Goal: Book appointment/travel/reservation

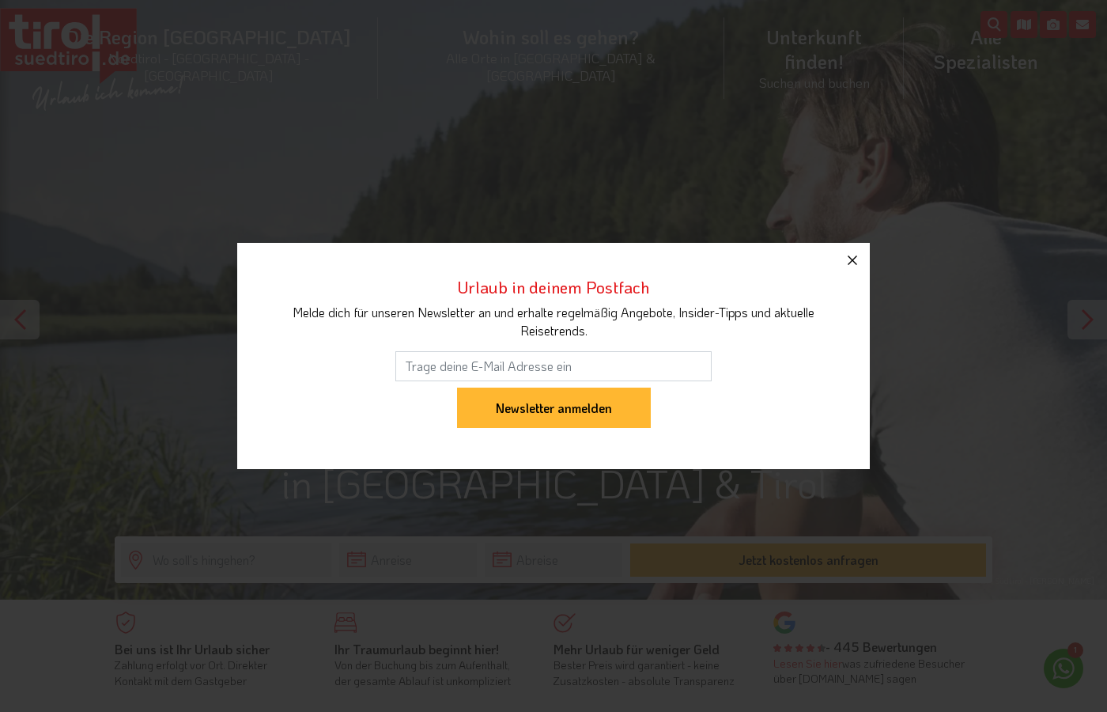
click at [855, 255] on icon "button" at bounding box center [852, 260] width 19 height 19
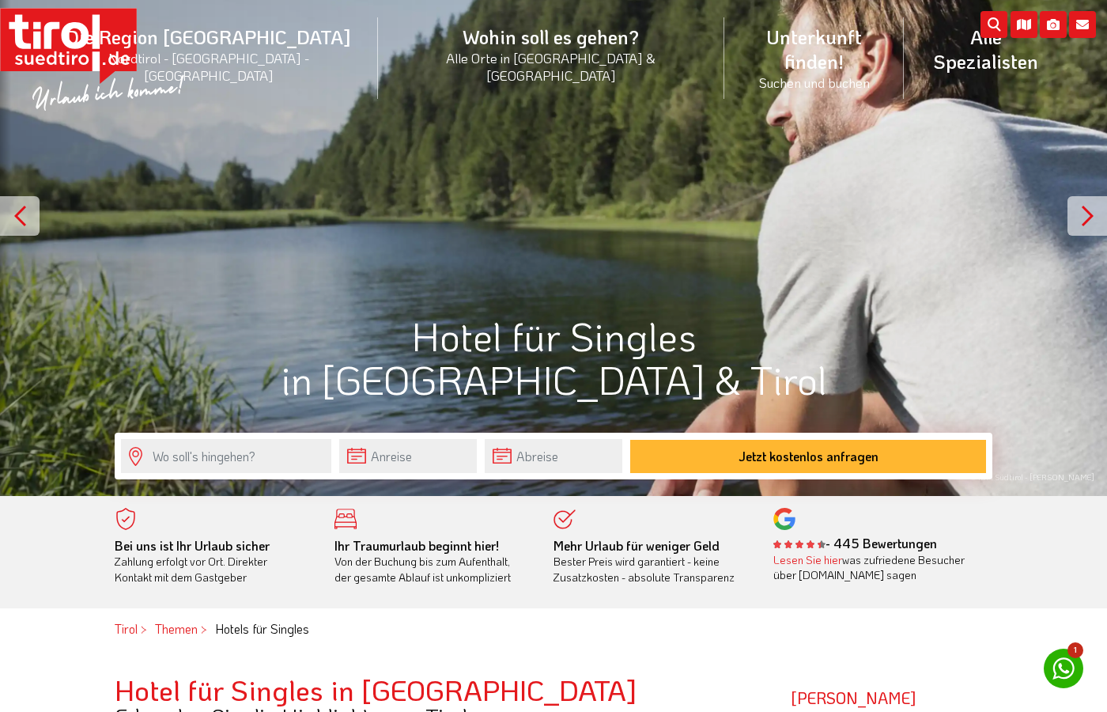
scroll to position [108, 0]
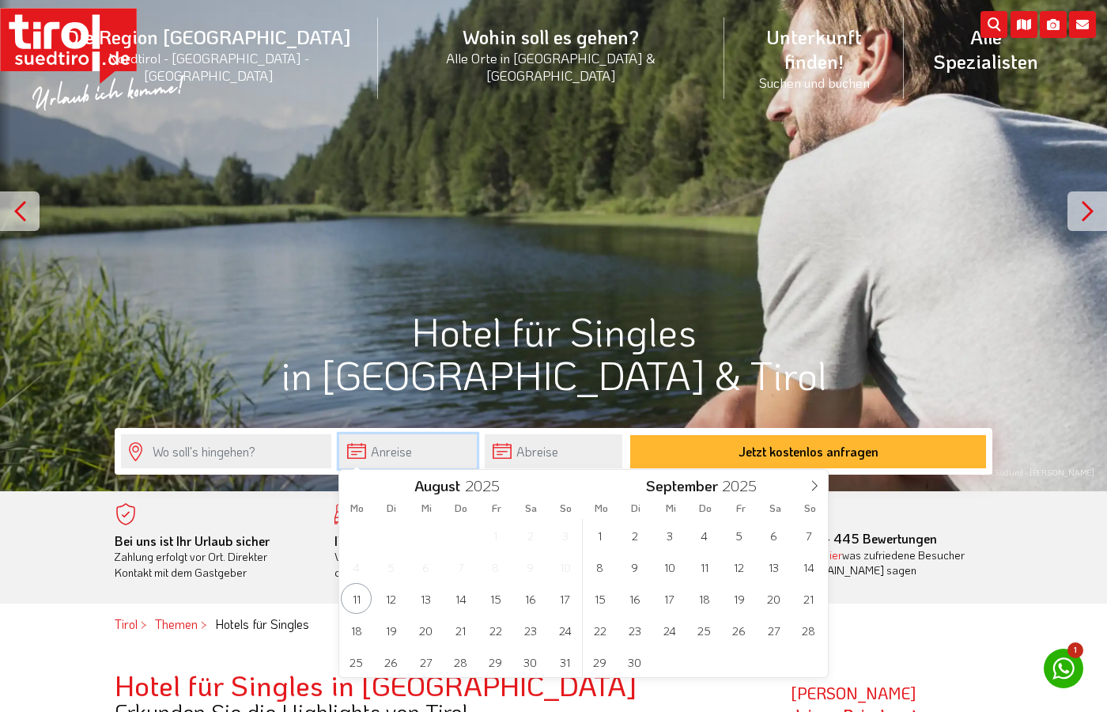
click at [421, 463] on input "text" at bounding box center [408, 451] width 138 height 34
click at [499, 603] on span "15" at bounding box center [495, 598] width 31 height 31
click at [564, 597] on span "17" at bounding box center [565, 598] width 31 height 31
type input "[DATE]"
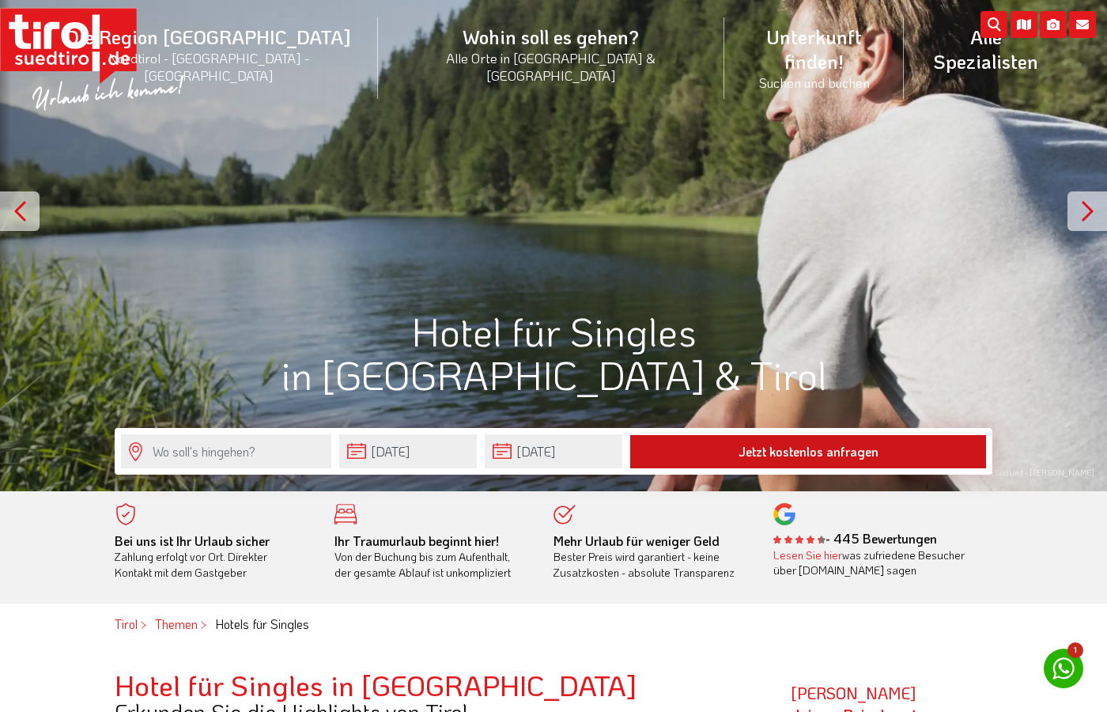
click at [762, 459] on button "Jetzt kostenlos anfragen" at bounding box center [808, 451] width 356 height 33
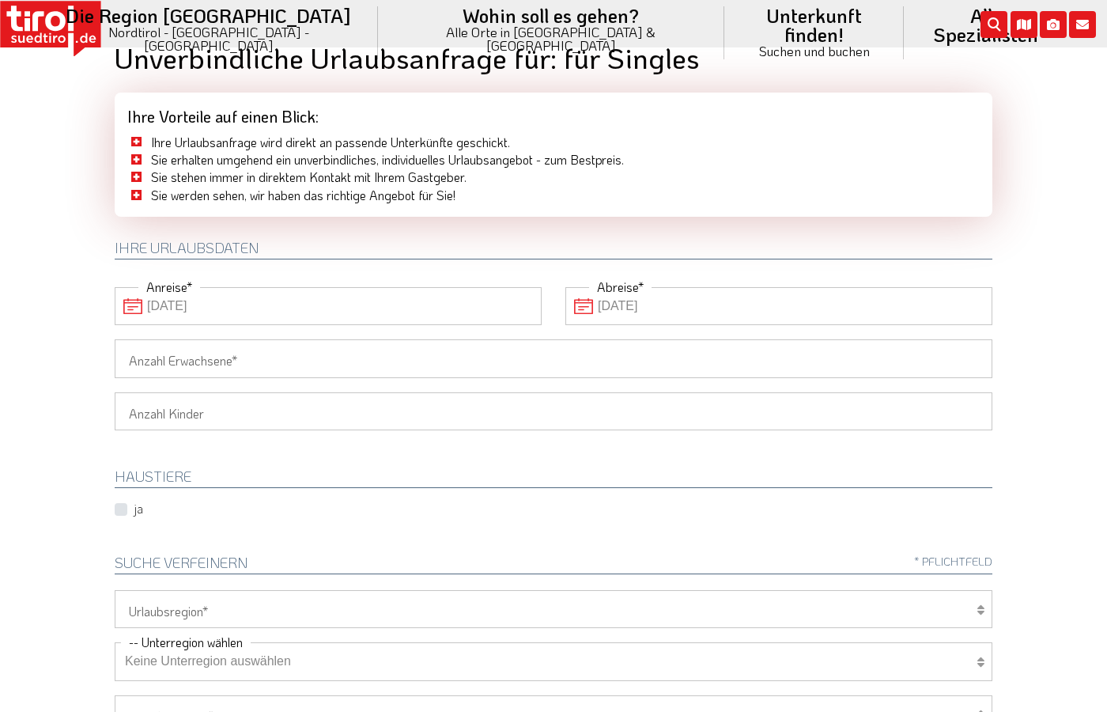
scroll to position [32, 0]
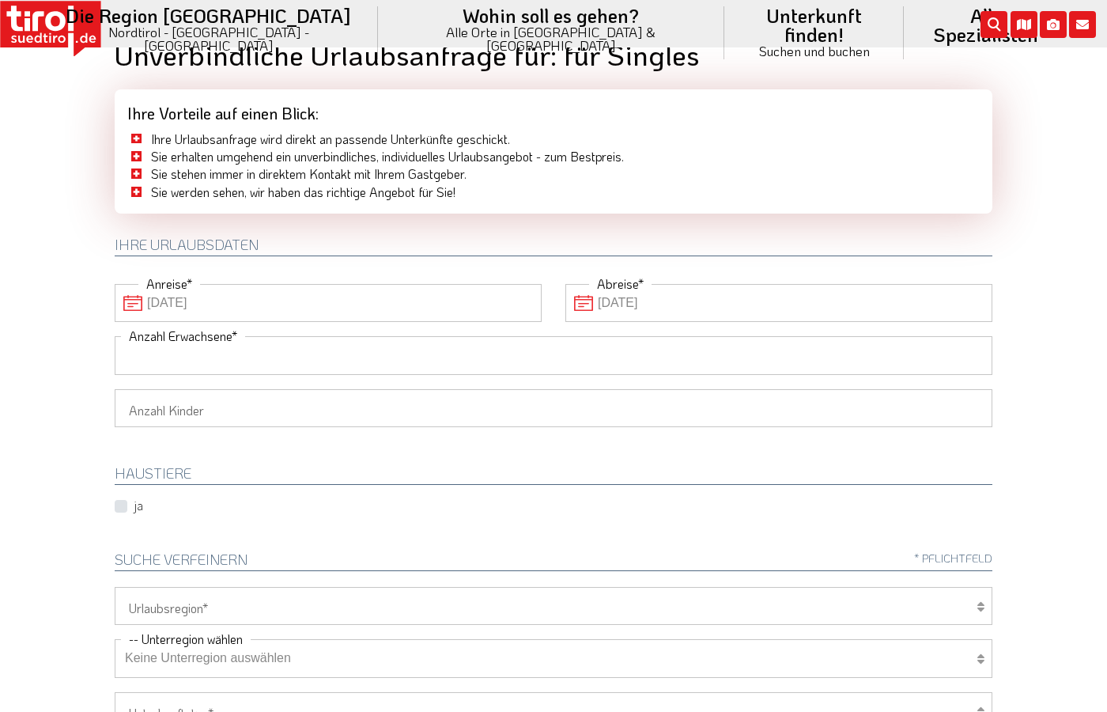
click at [546, 356] on input "Anzahl Erwachsene" at bounding box center [554, 355] width 878 height 38
type input "1"
click at [419, 441] on div "1 2 3 4 5 6 Anzahl Kinder Alter der Kinder" at bounding box center [553, 415] width 901 height 52
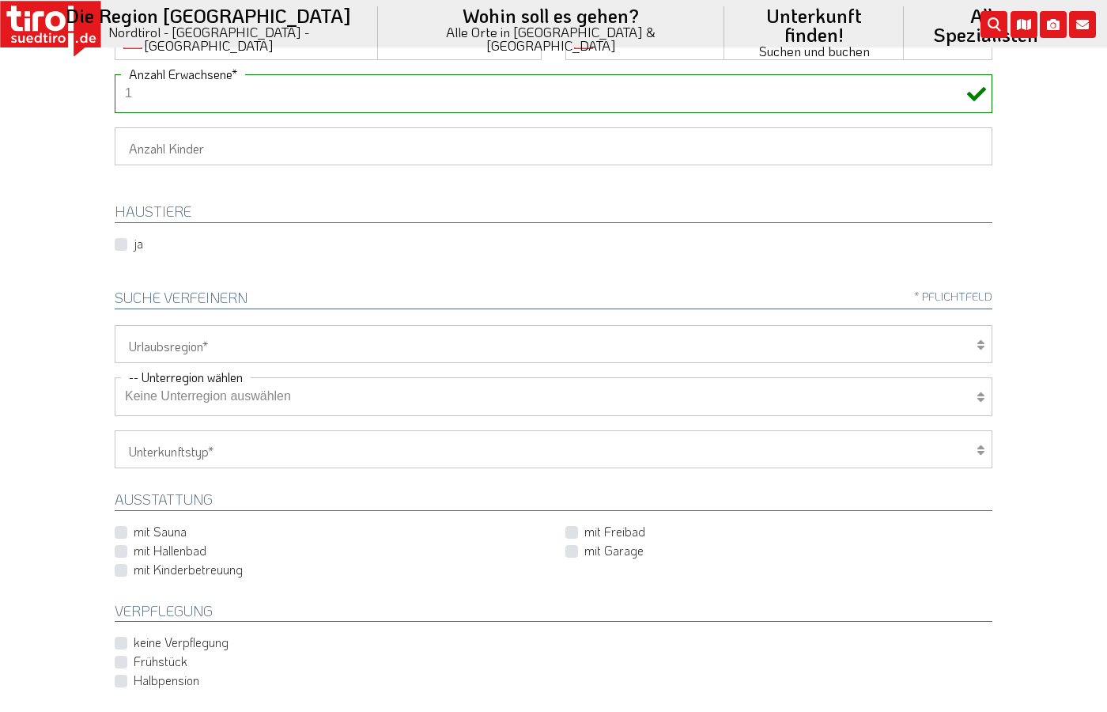
scroll to position [299, 0]
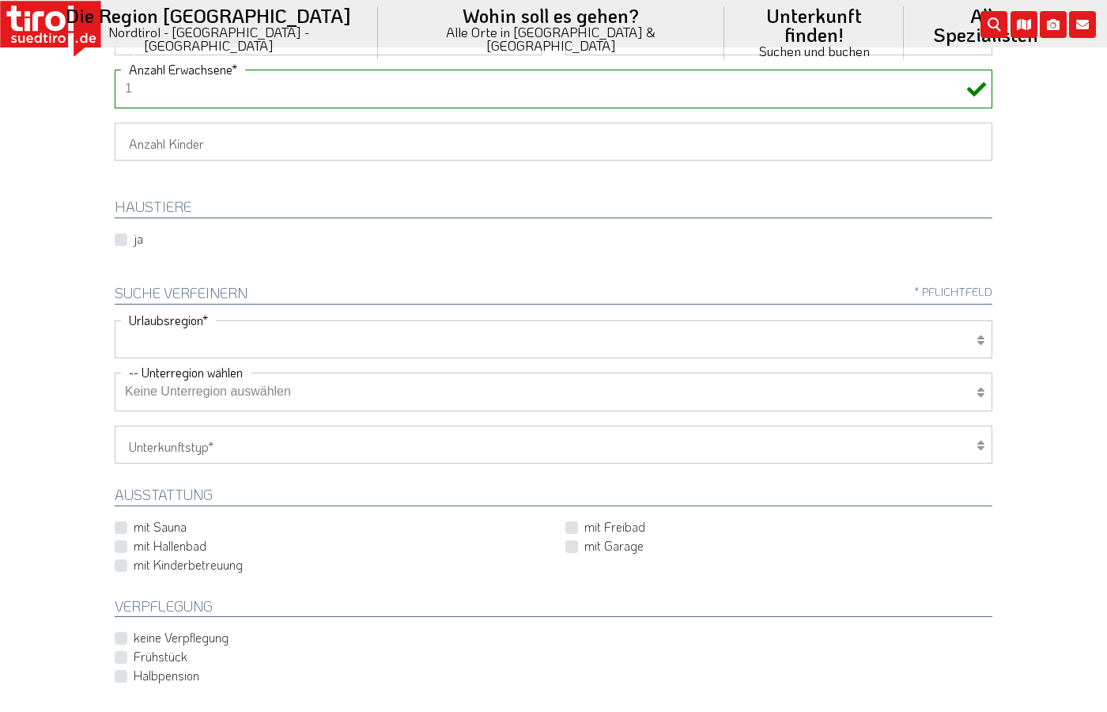
click option at bounding box center [0, 0] width 0 height 0
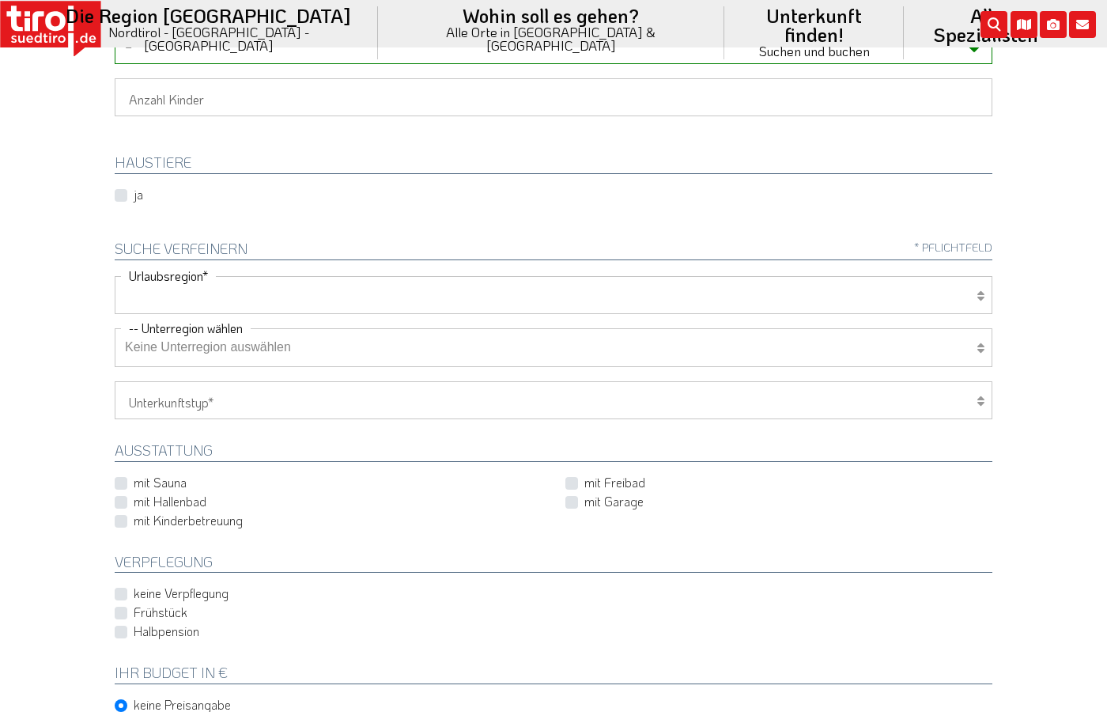
scroll to position [346, 0]
click option at bounding box center [0, 0] width 0 height 0
click option "Keine Unterregion auswählen" at bounding box center [0, 0] width 0 height 0
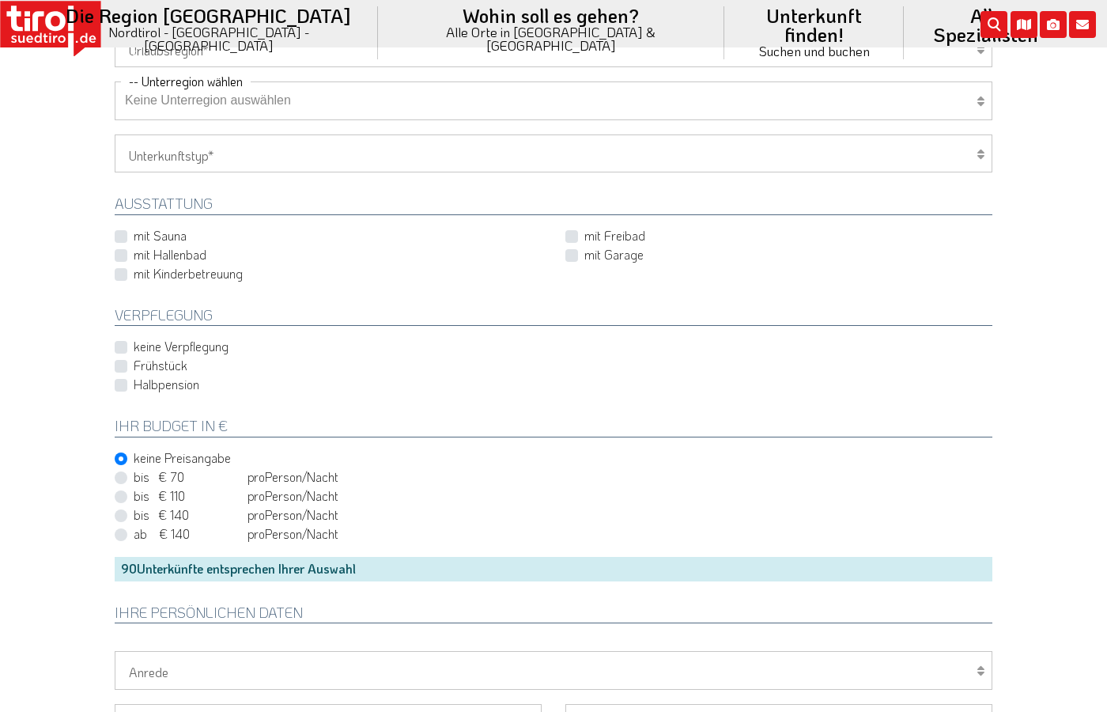
scroll to position [601, 0]
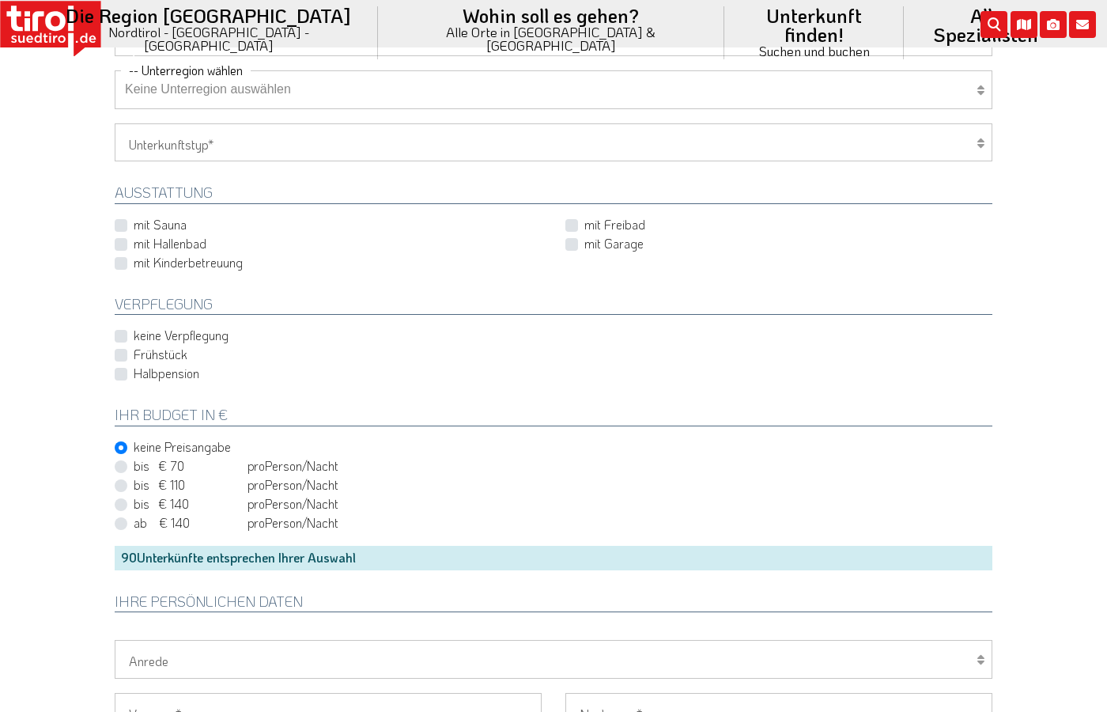
click at [134, 488] on label "bis € 110 bis CHF 103 pro Person Einheit /Nacht" at bounding box center [236, 484] width 205 height 17
click at [123, 488] on input "bis € 110 bis CHF 103 pro Person Einheit /Nacht" at bounding box center [557, 485] width 878 height 10
radio input "true"
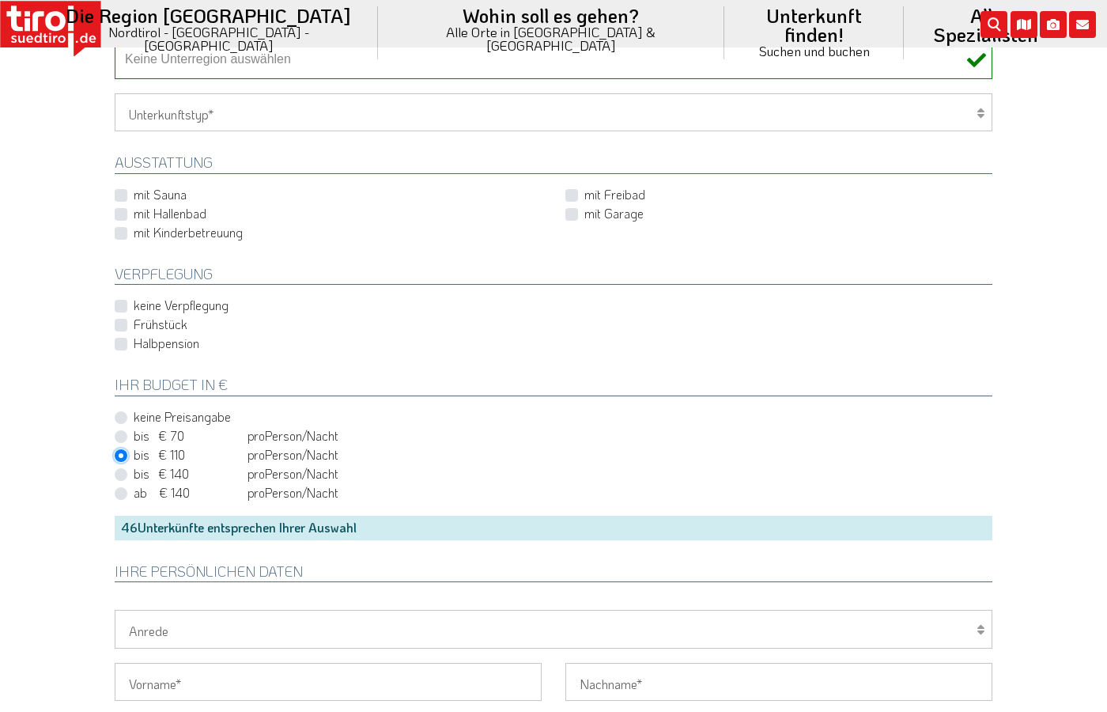
scroll to position [628, 0]
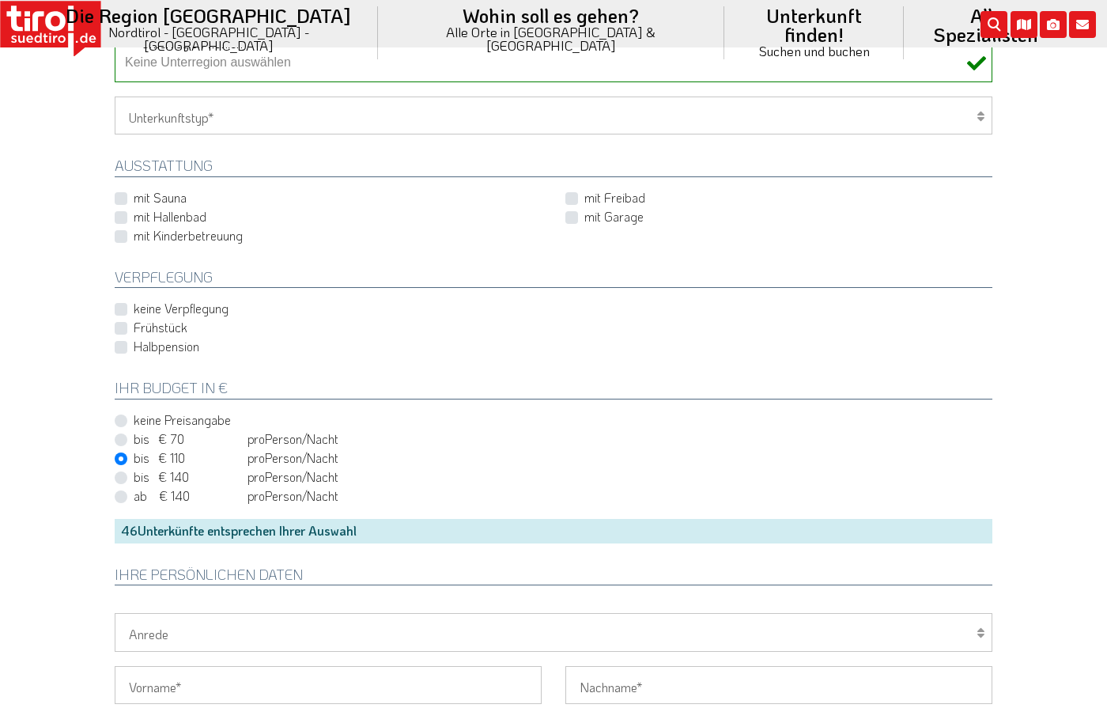
click at [175, 222] on label "mit Hallenbad" at bounding box center [170, 216] width 73 height 17
click at [175, 221] on input "mit Hallenbad" at bounding box center [331, 216] width 427 height 10
click at [175, 222] on label "mit Hallenbad" at bounding box center [170, 216] width 73 height 17
click at [175, 221] on input "mit Hallenbad" at bounding box center [331, 216] width 427 height 10
checkbox input "false"
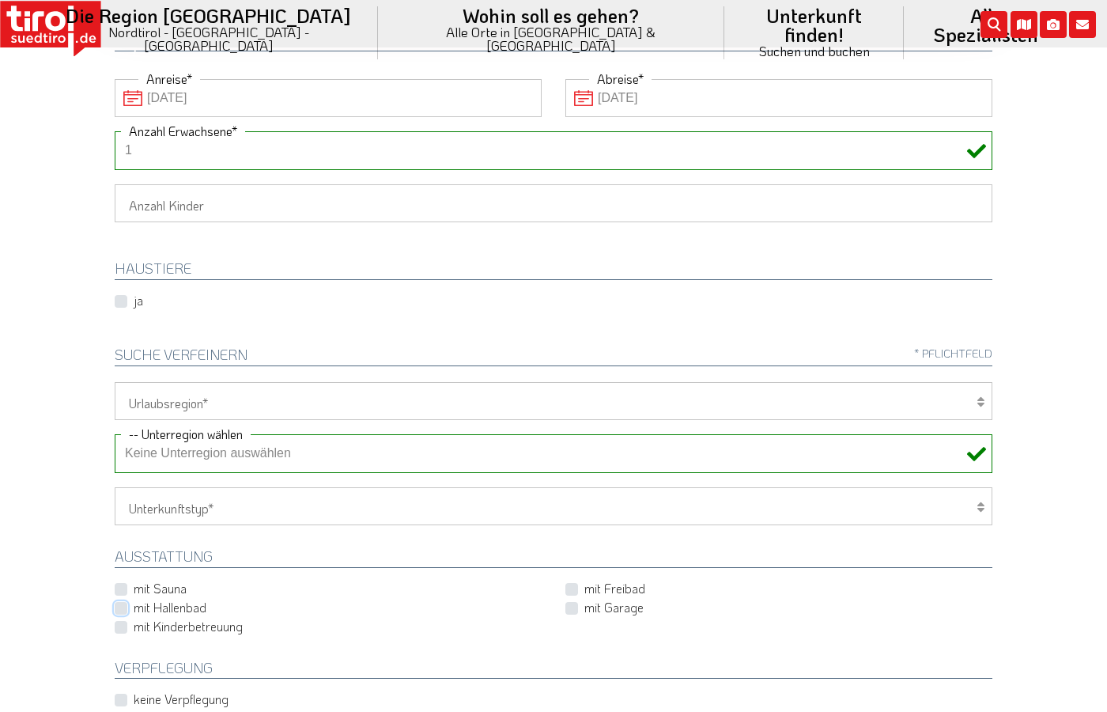
scroll to position [215, 0]
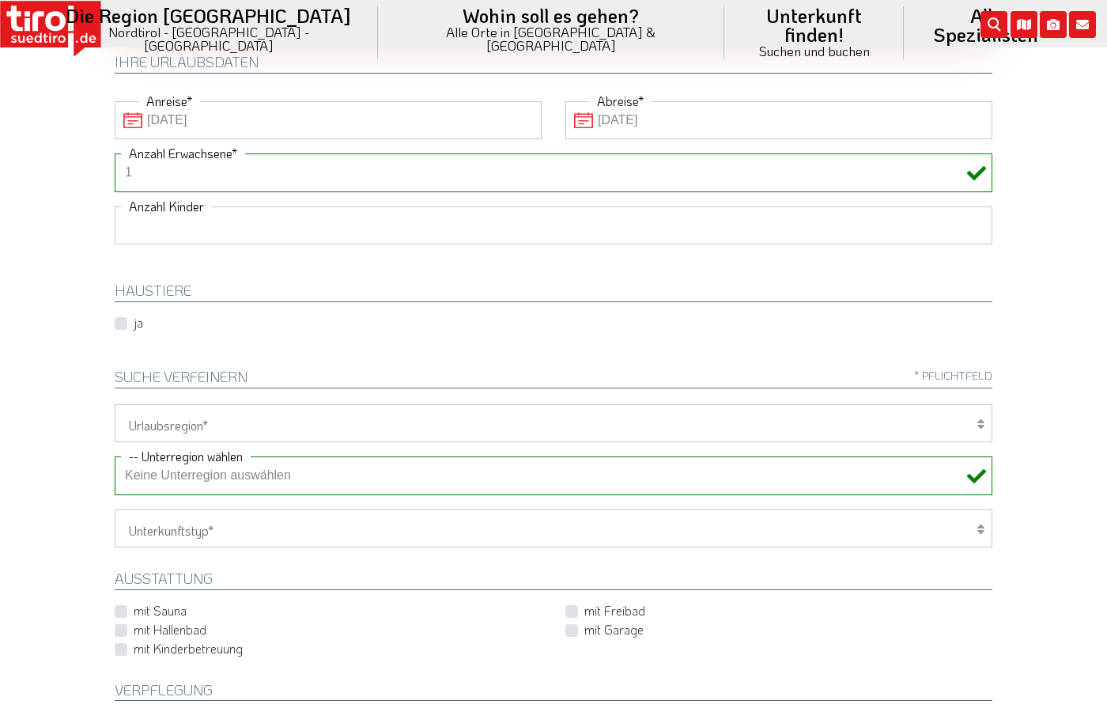
click option at bounding box center [0, 0] width 0 height 0
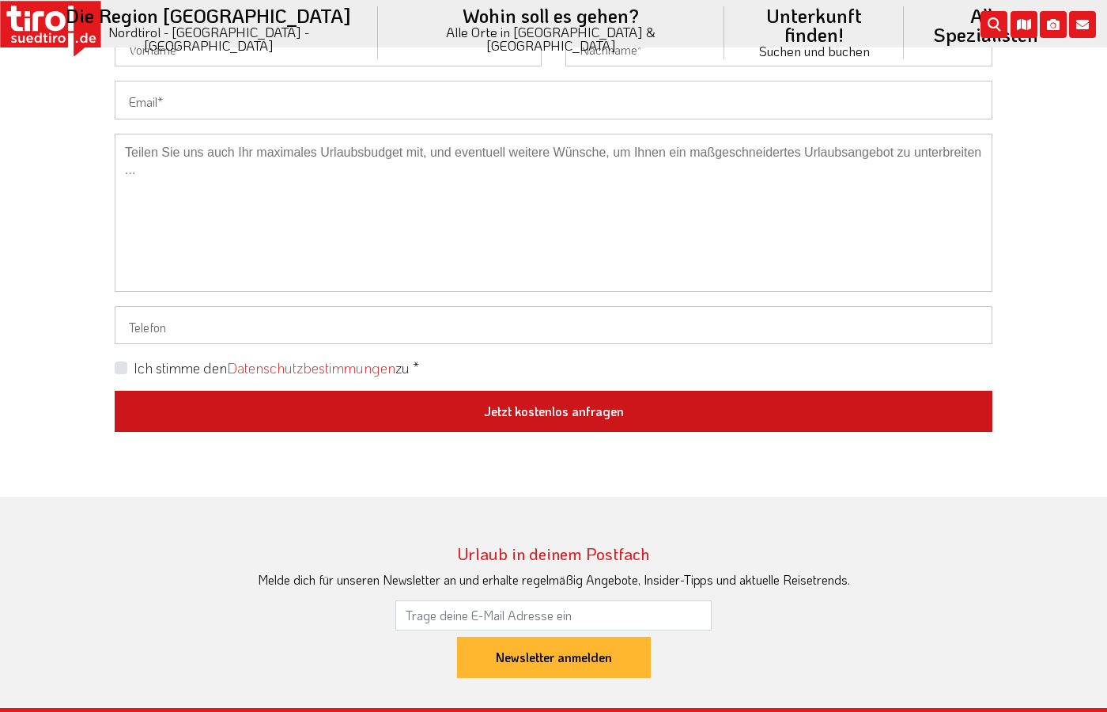
click at [160, 410] on button "Jetzt kostenlos anfragen" at bounding box center [554, 411] width 878 height 41
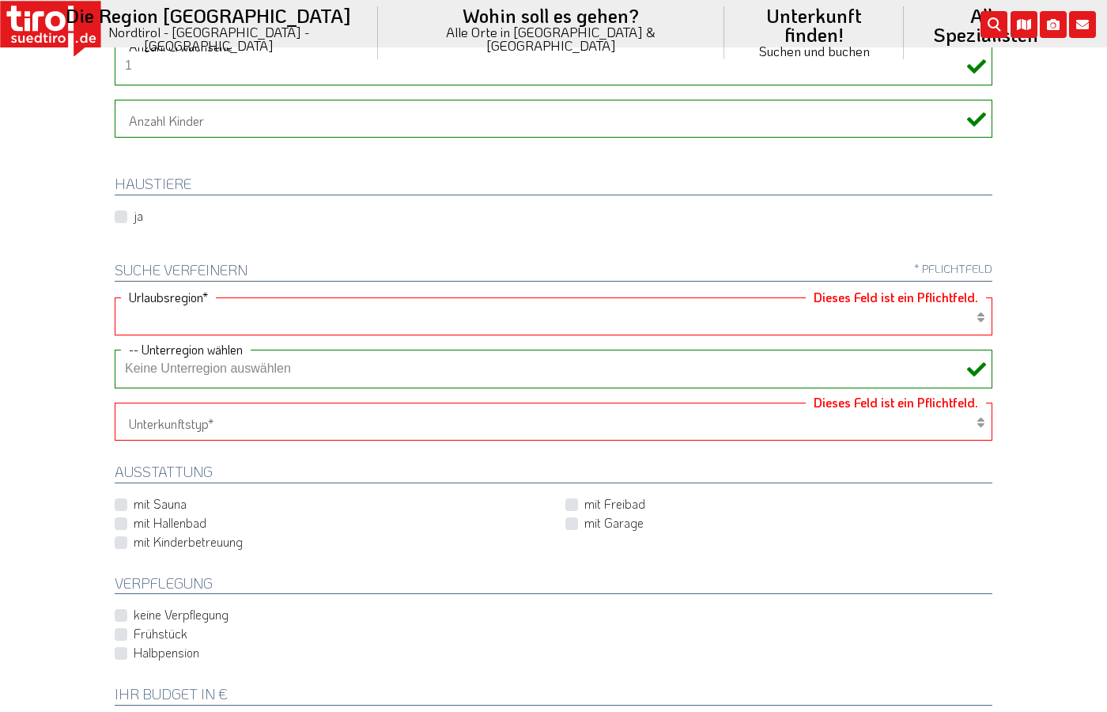
scroll to position [326, 0]
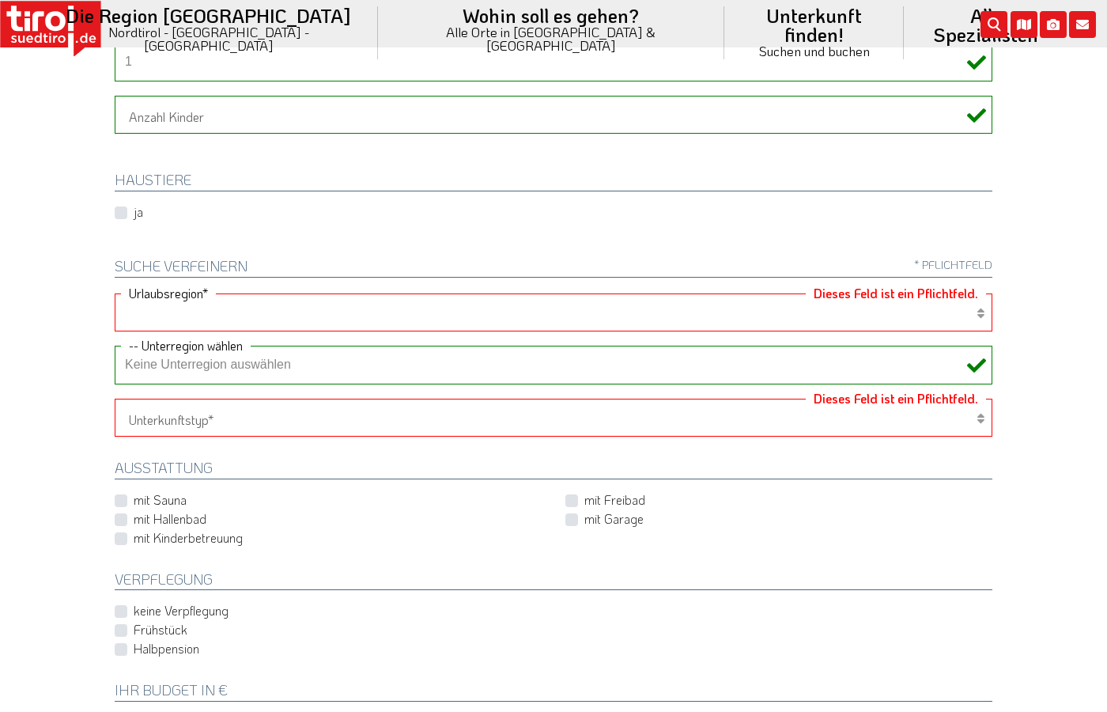
select select "7094"
click option "[GEOGRAPHIC_DATA]/[GEOGRAPHIC_DATA]" at bounding box center [0, 0] width 0 height 0
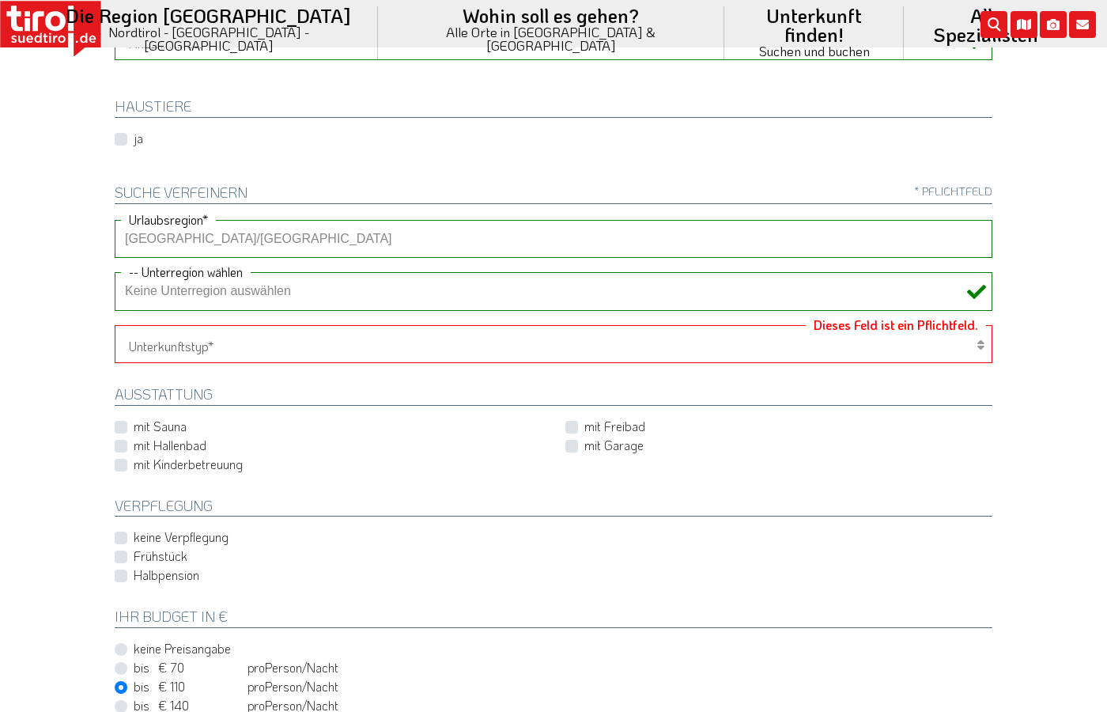
scroll to position [402, 0]
select select "1_1-3"
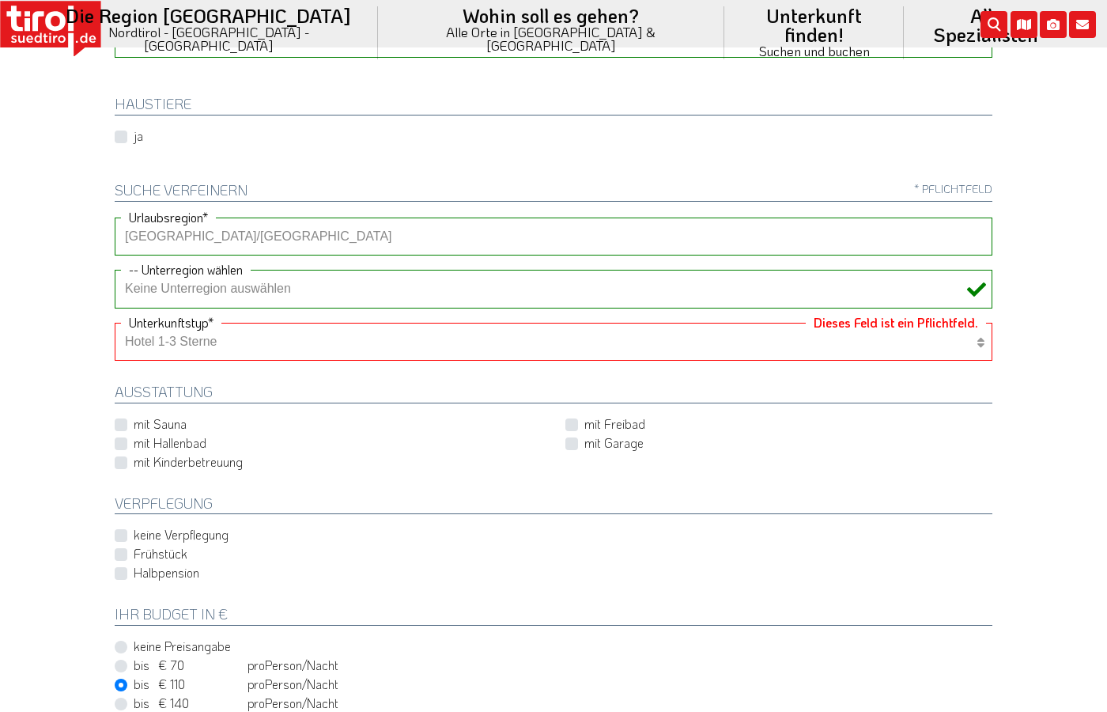
click option "Hotel 1-3 Sterne" at bounding box center [0, 0] width 0 height 0
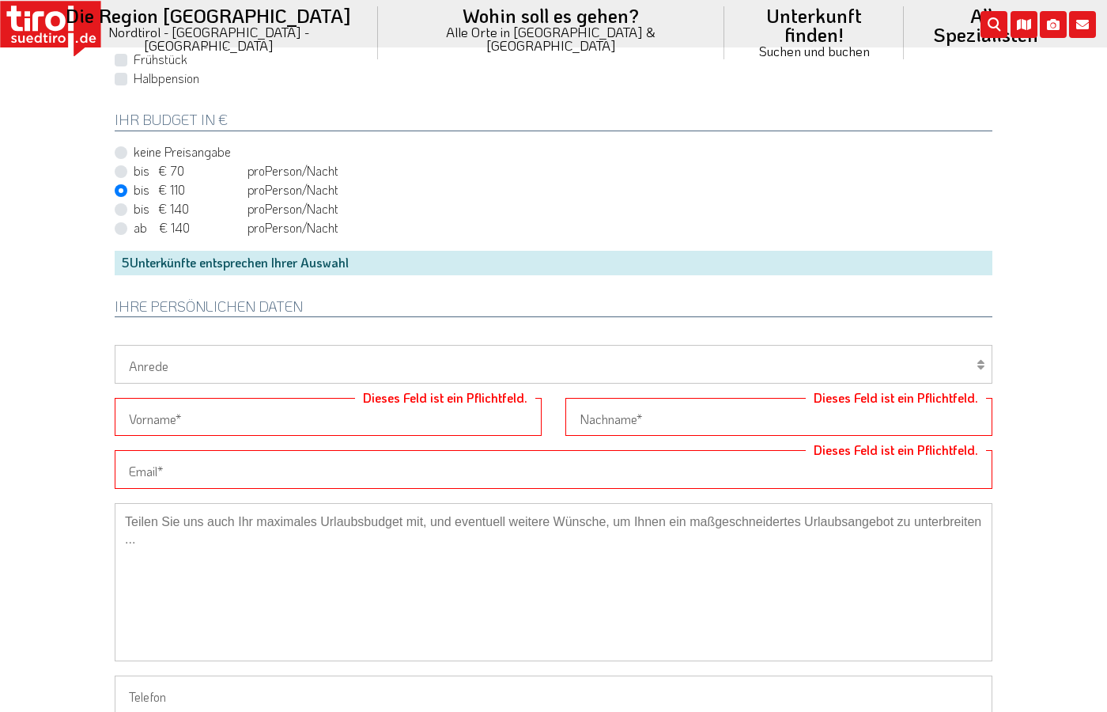
scroll to position [915, 0]
